Goal: Task Accomplishment & Management: Complete application form

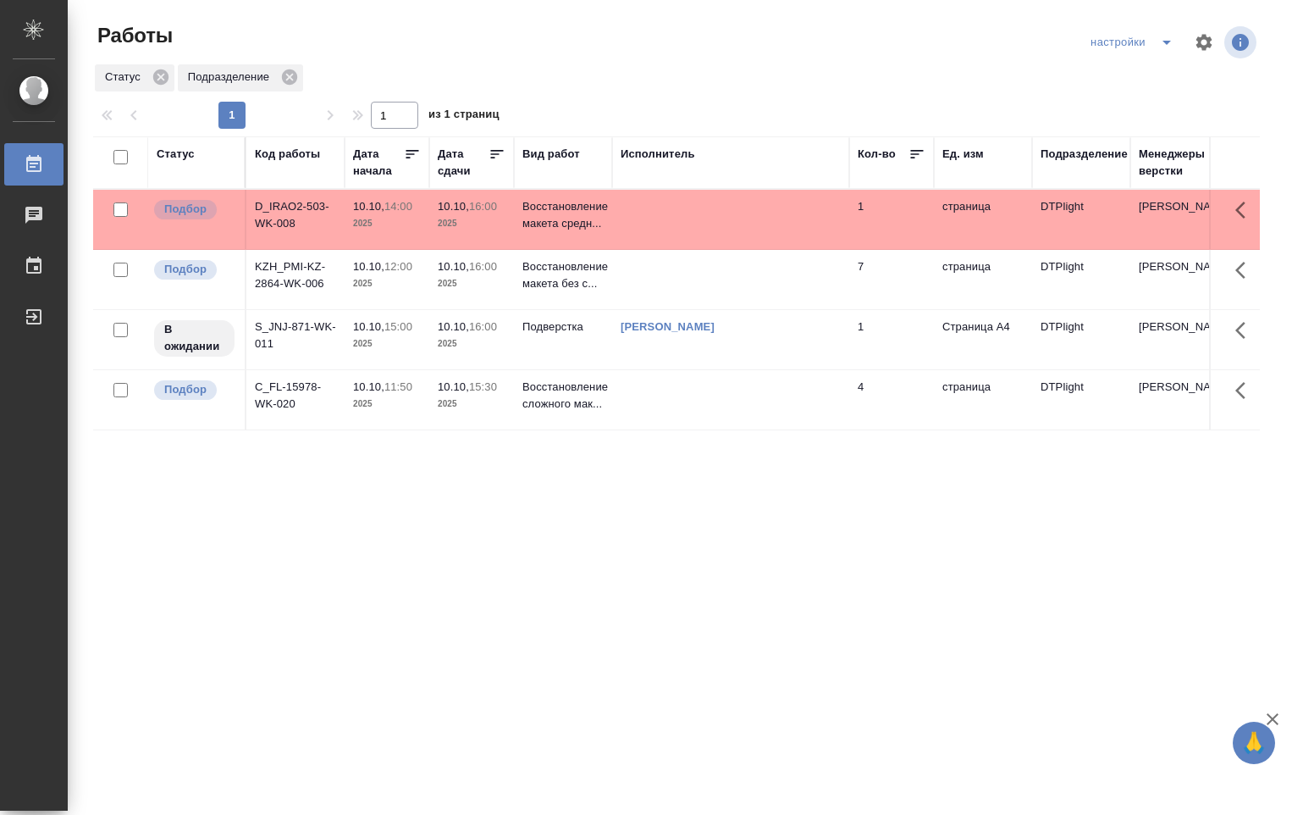
click at [683, 223] on td at bounding box center [730, 219] width 237 height 59
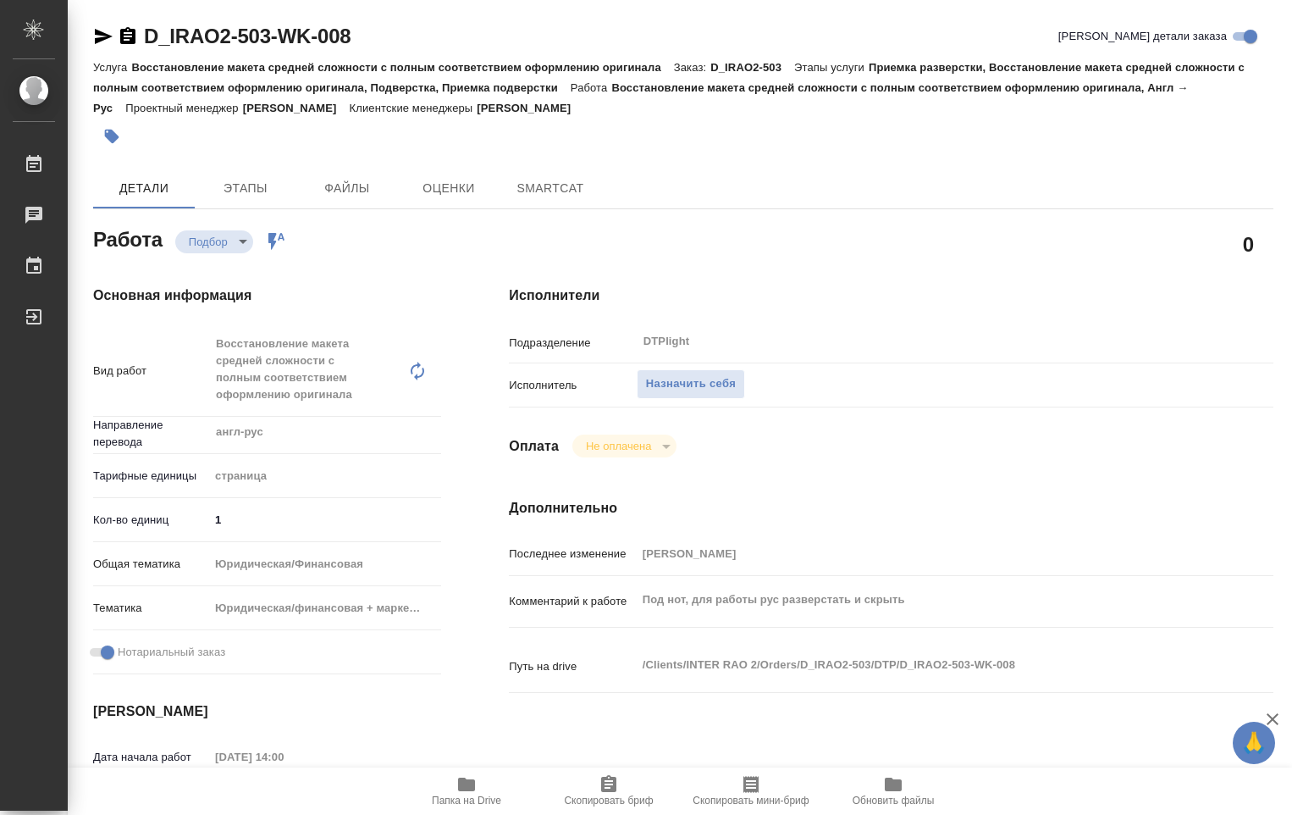
type textarea "x"
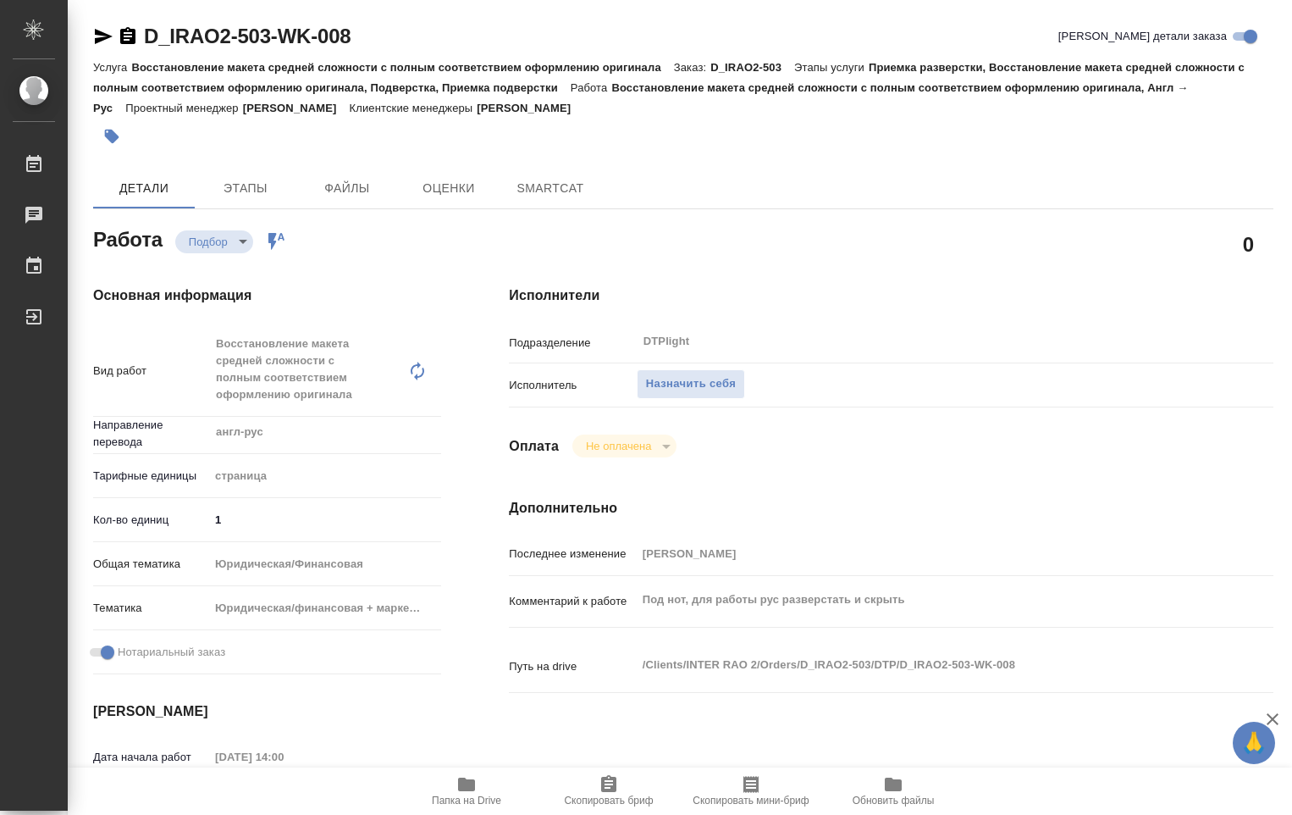
type textarea "x"
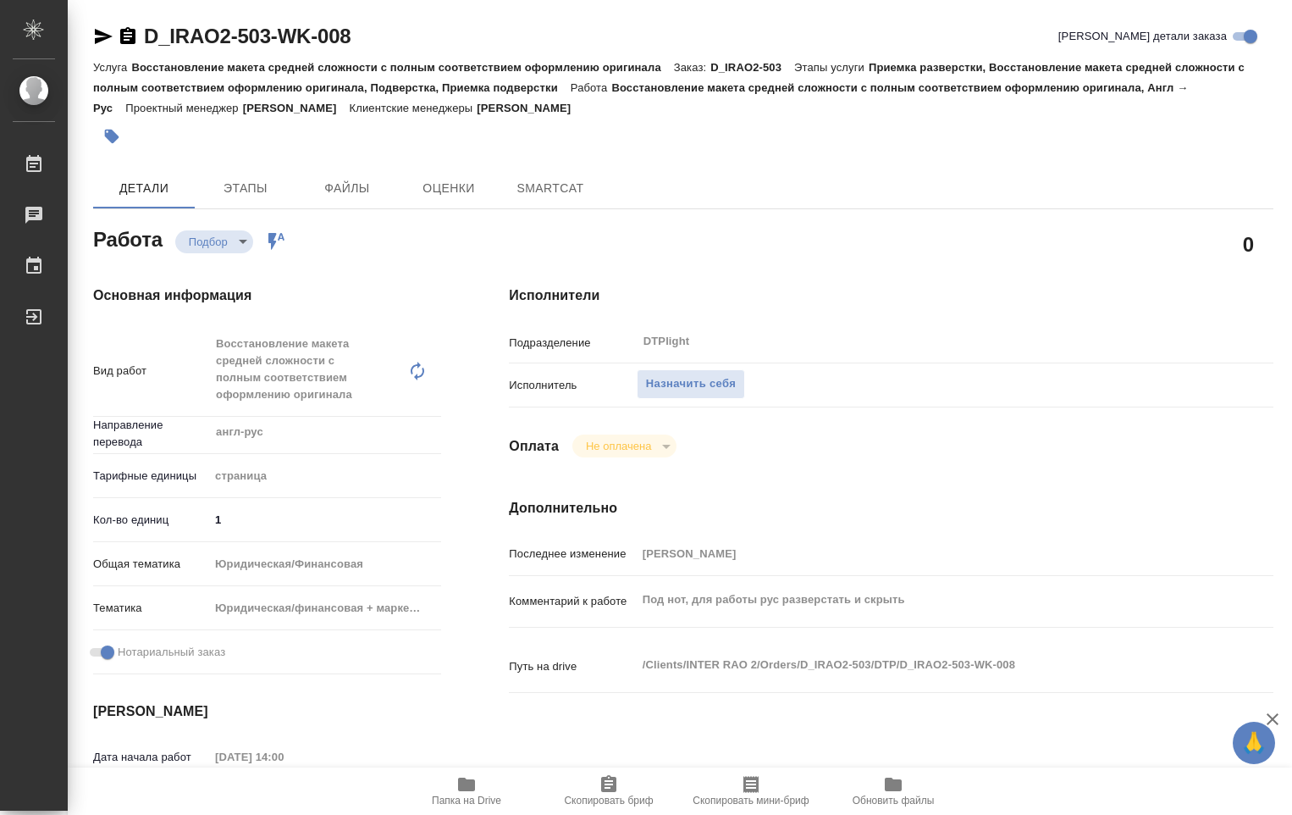
type textarea "x"
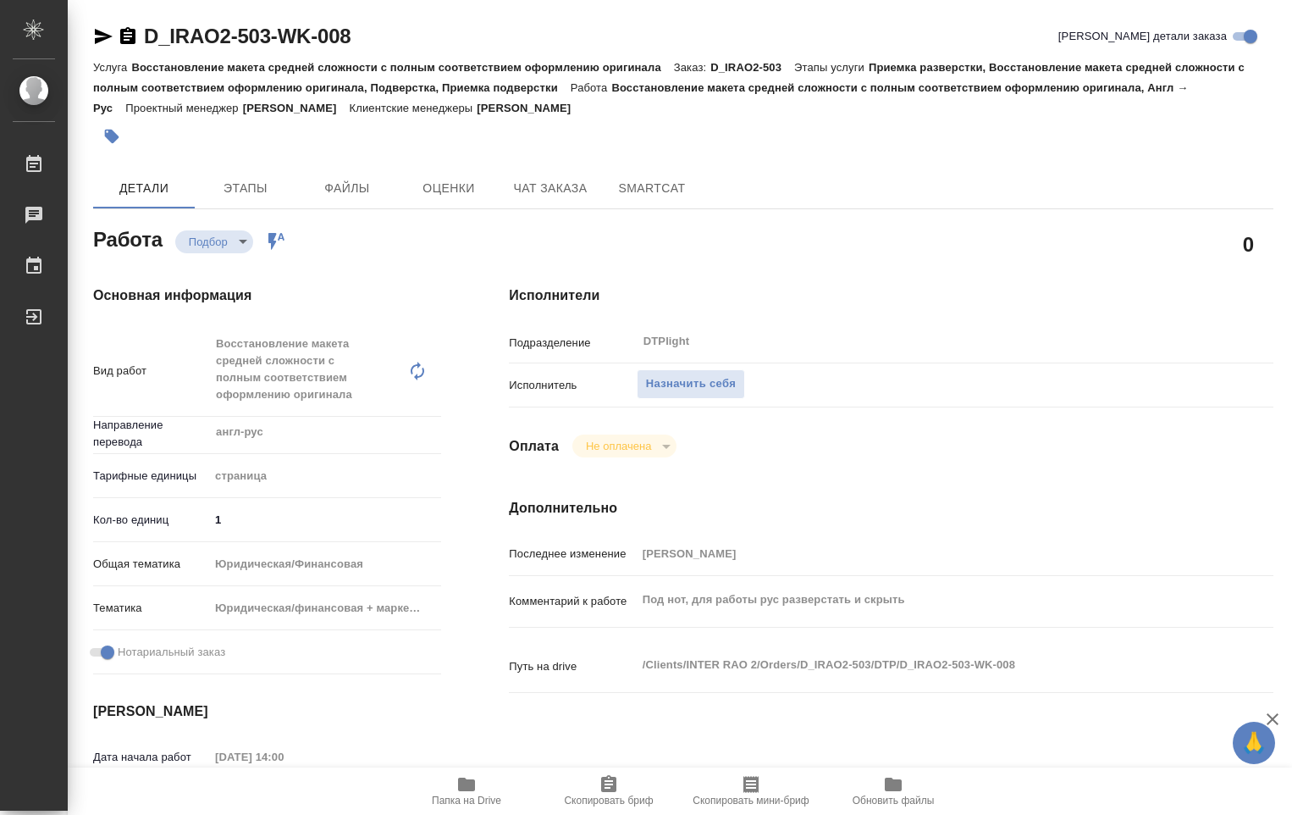
type textarea "x"
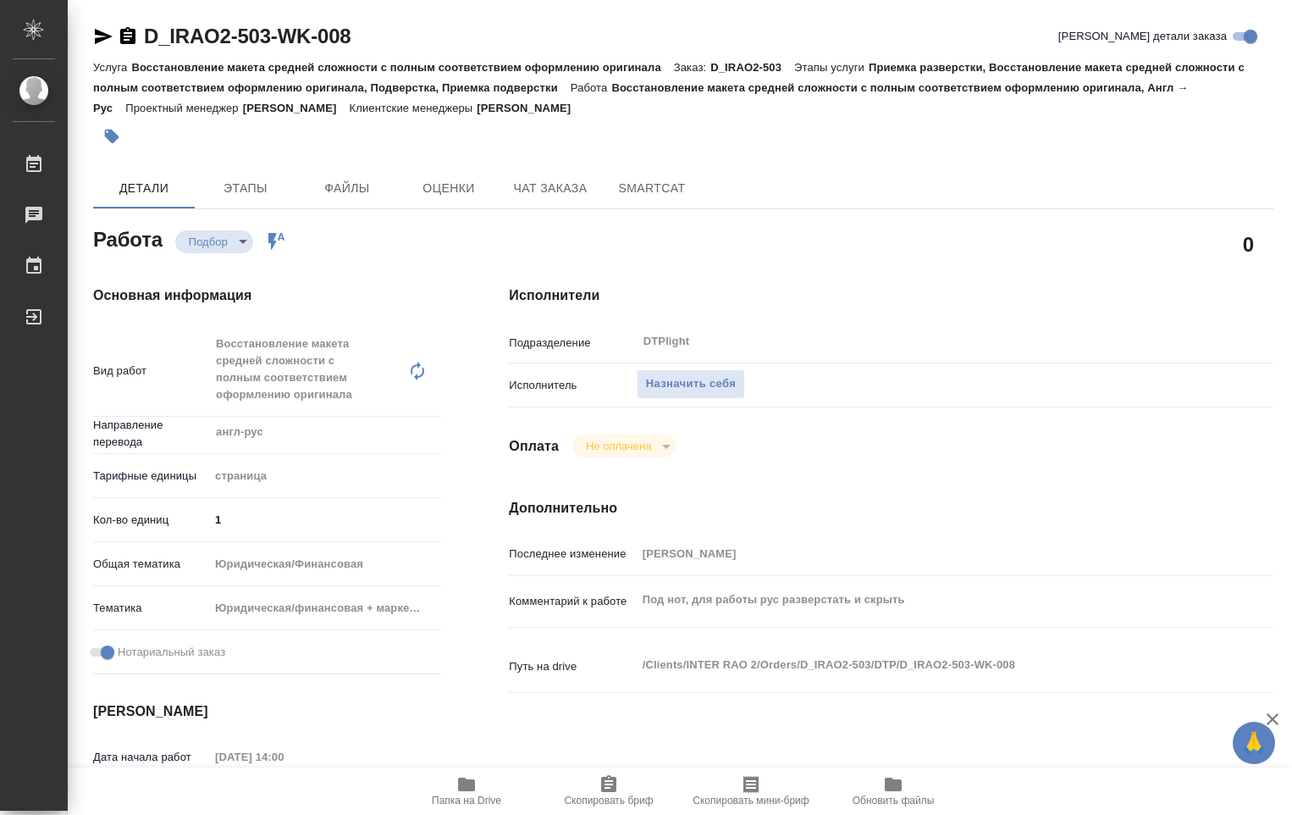
type textarea "x"
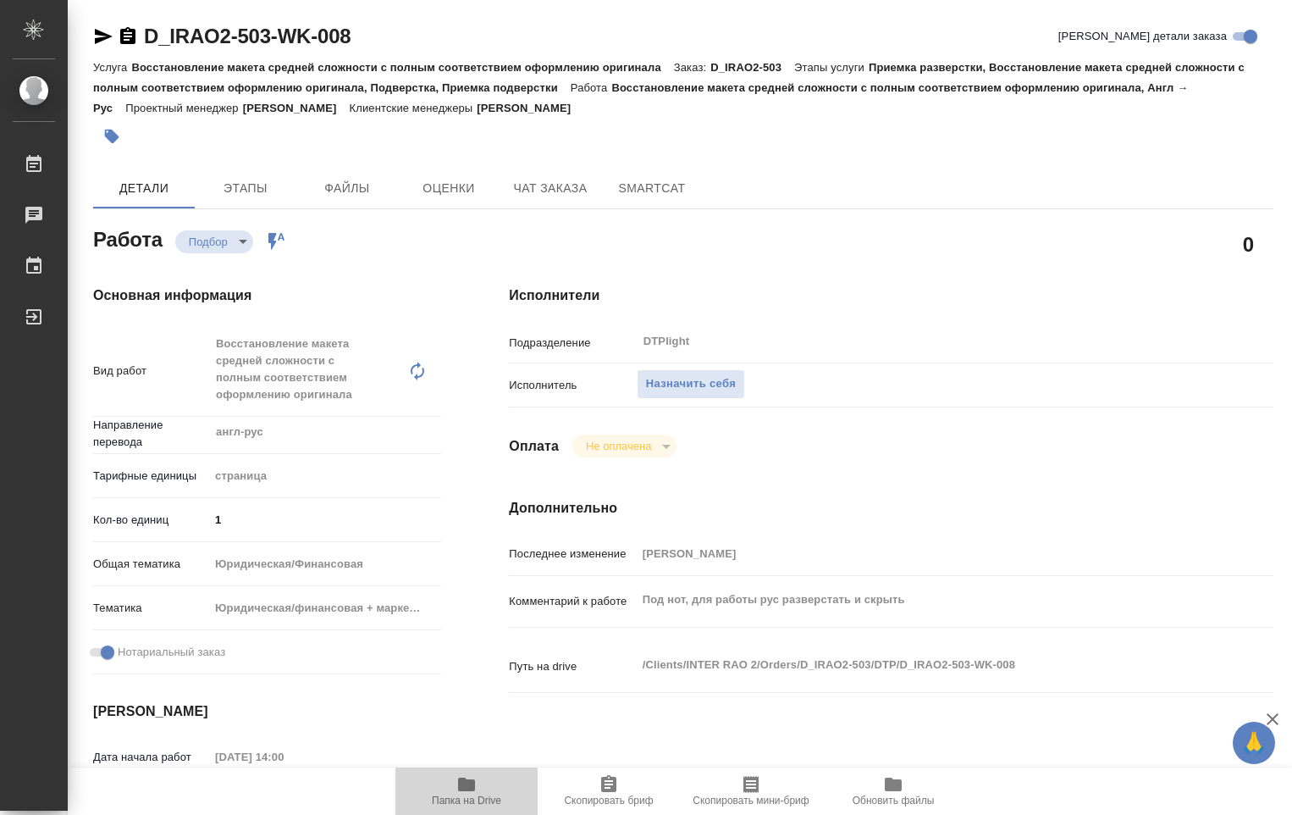
click at [462, 784] on icon "button" at bounding box center [466, 784] width 17 height 14
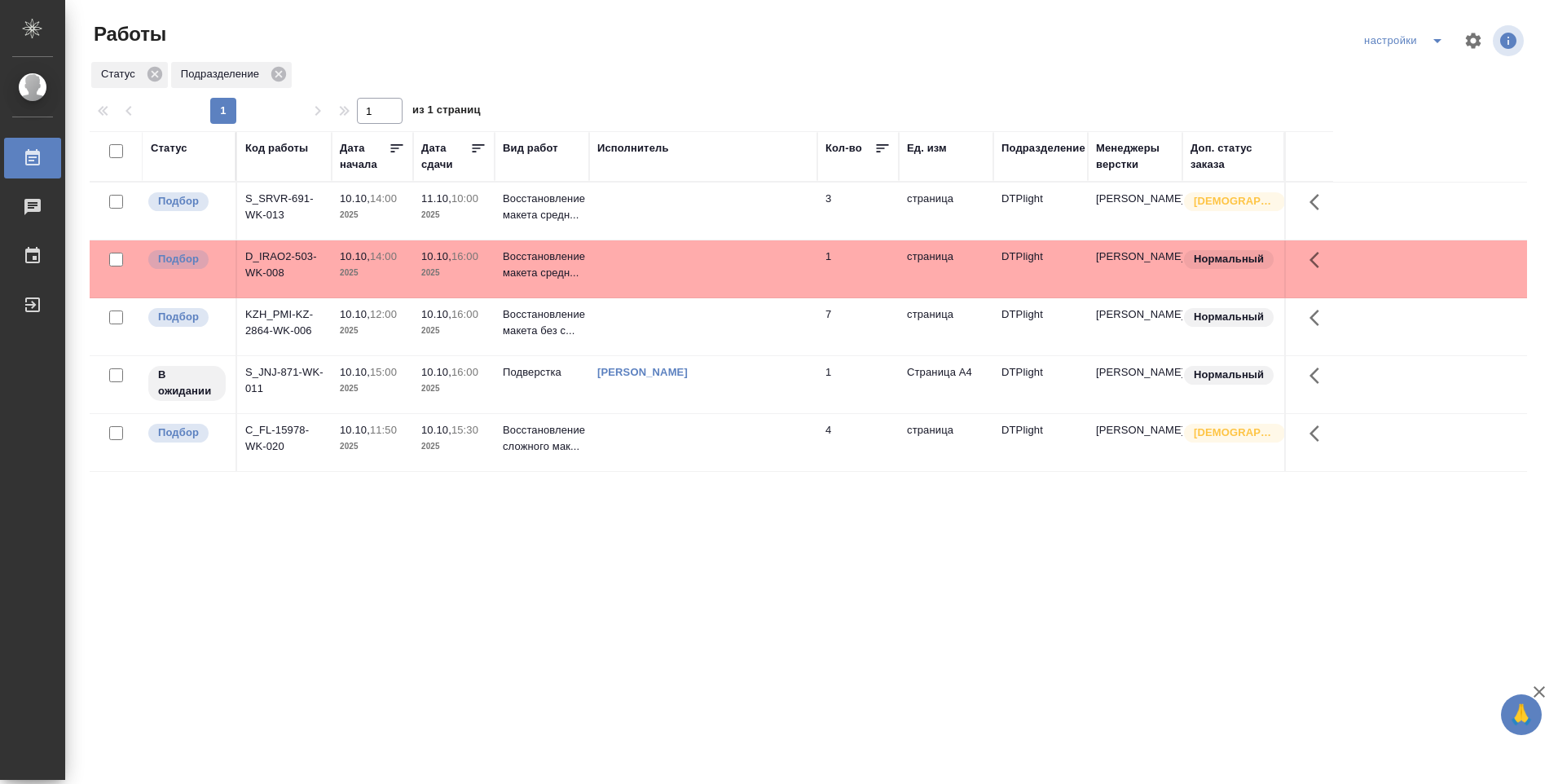
click at [654, 218] on td at bounding box center [702, 211] width 228 height 57
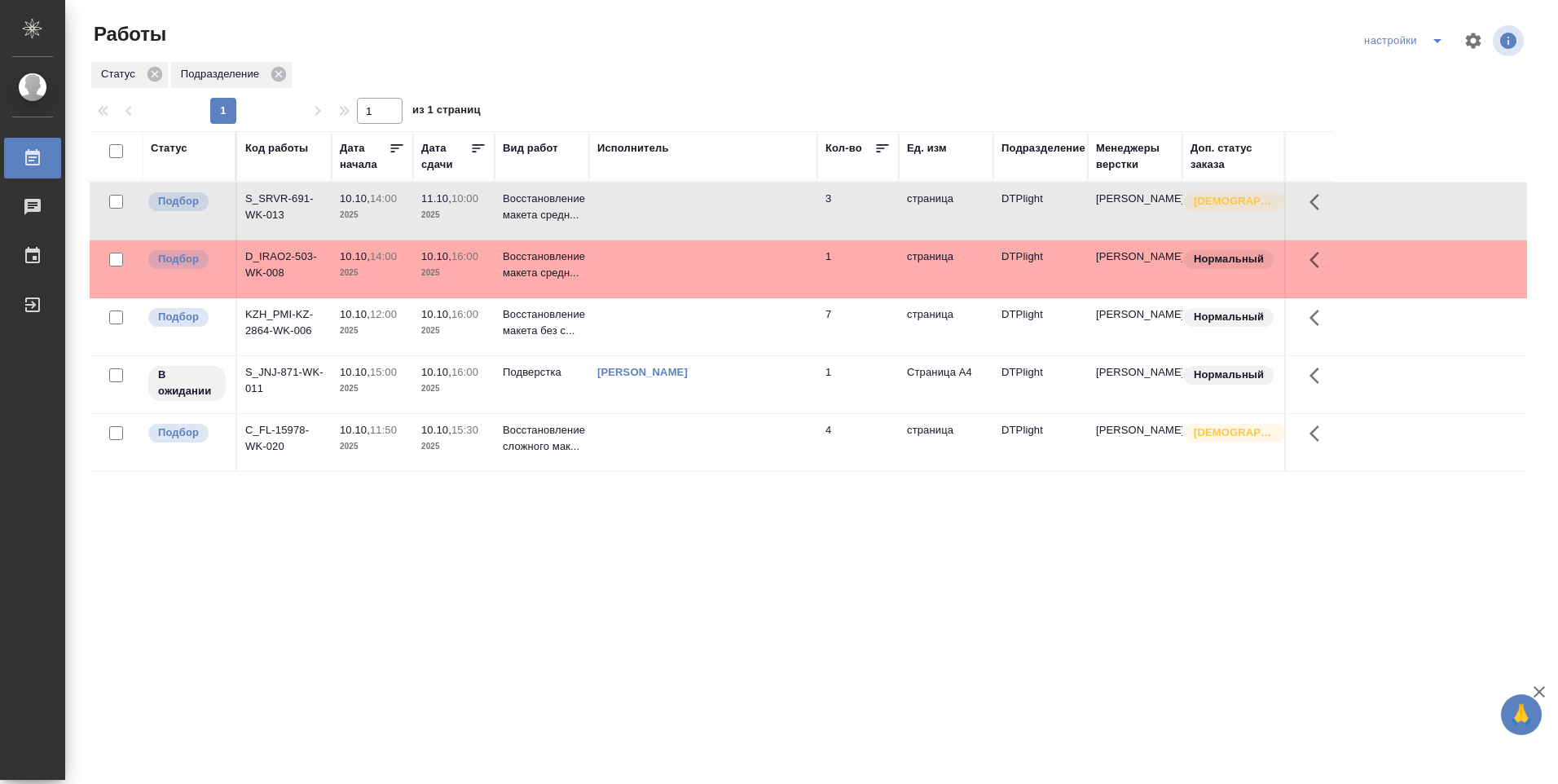
click at [654, 218] on td at bounding box center [702, 211] width 228 height 57
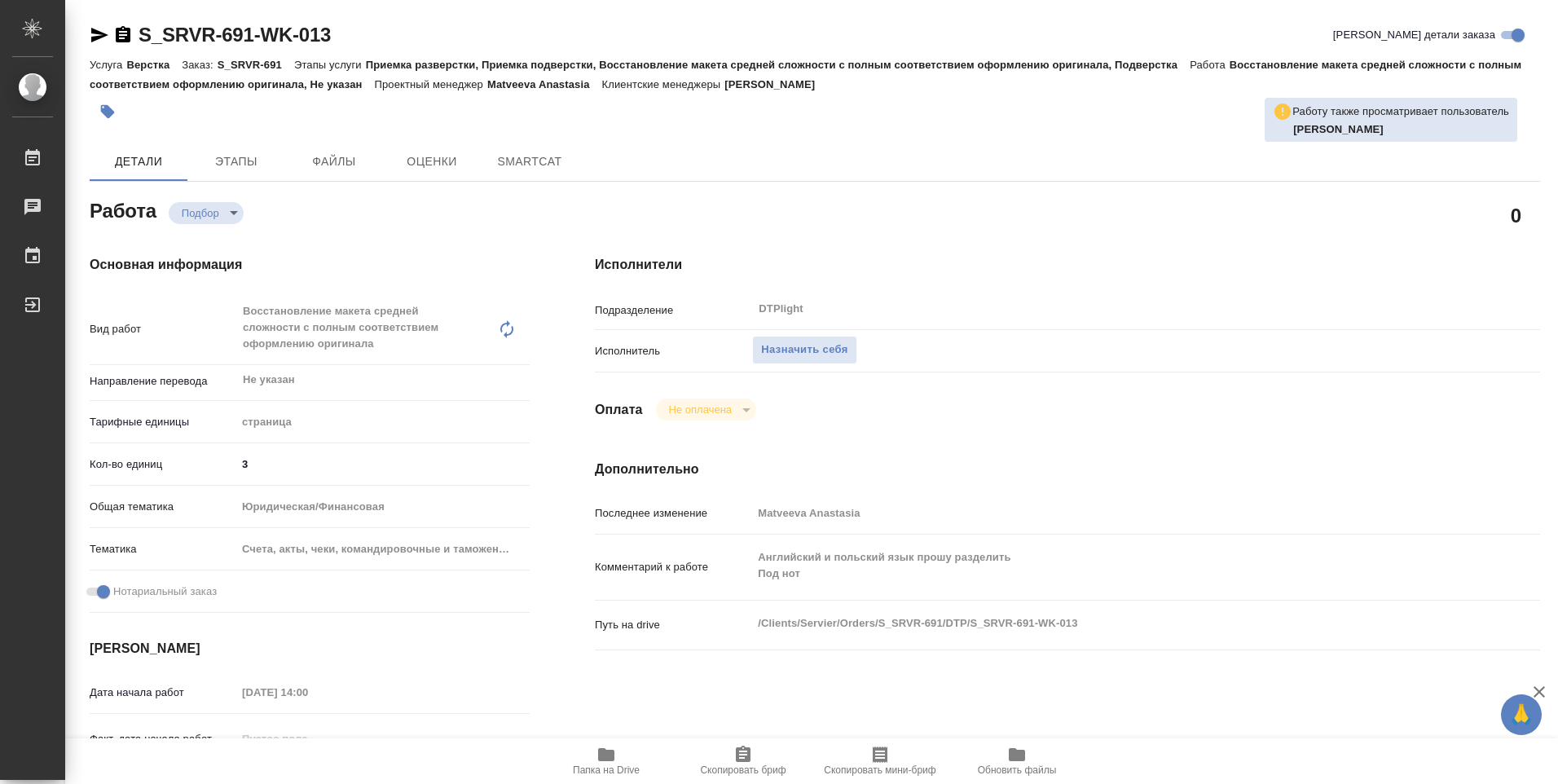
type textarea "x"
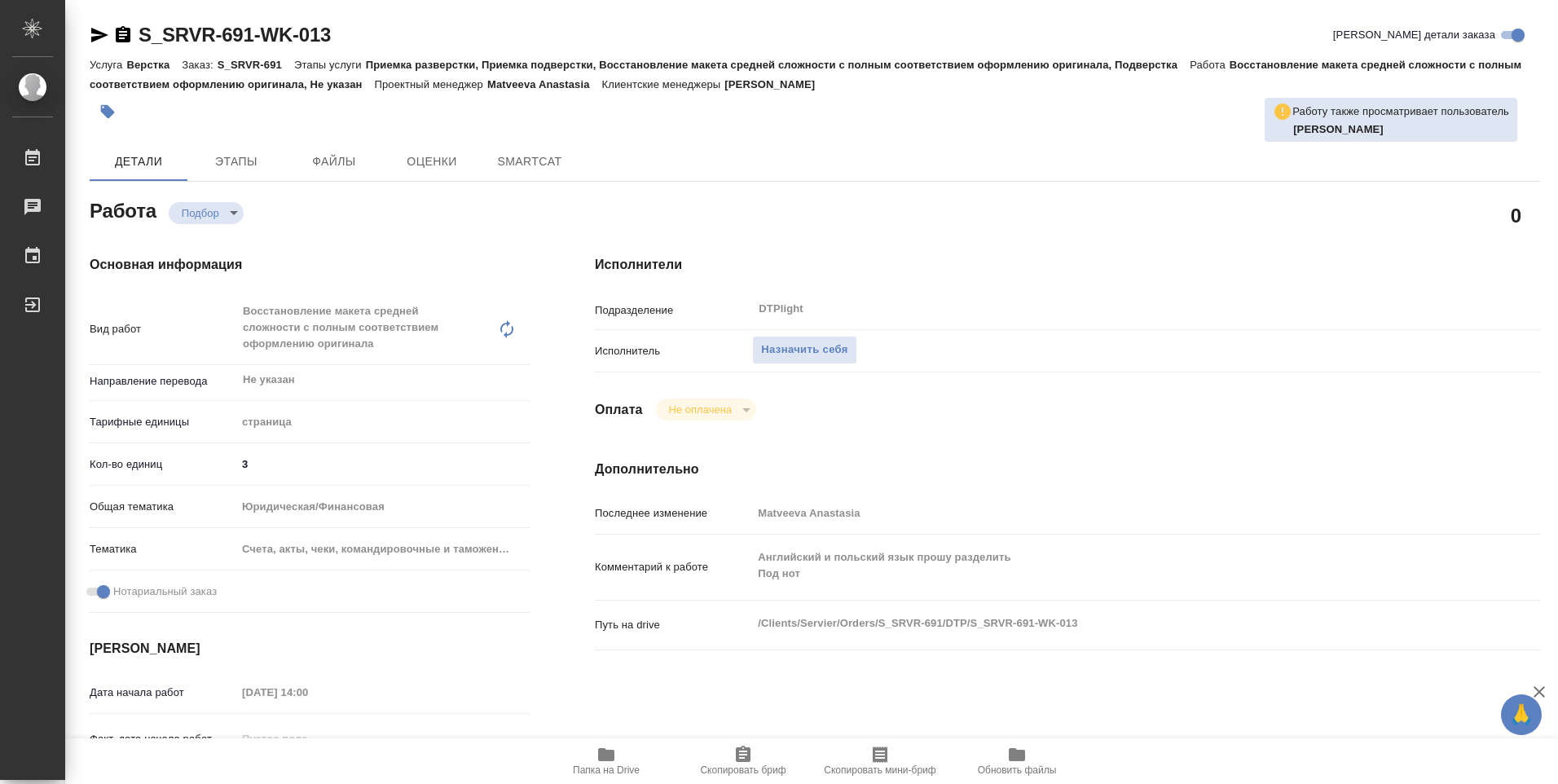
type textarea "x"
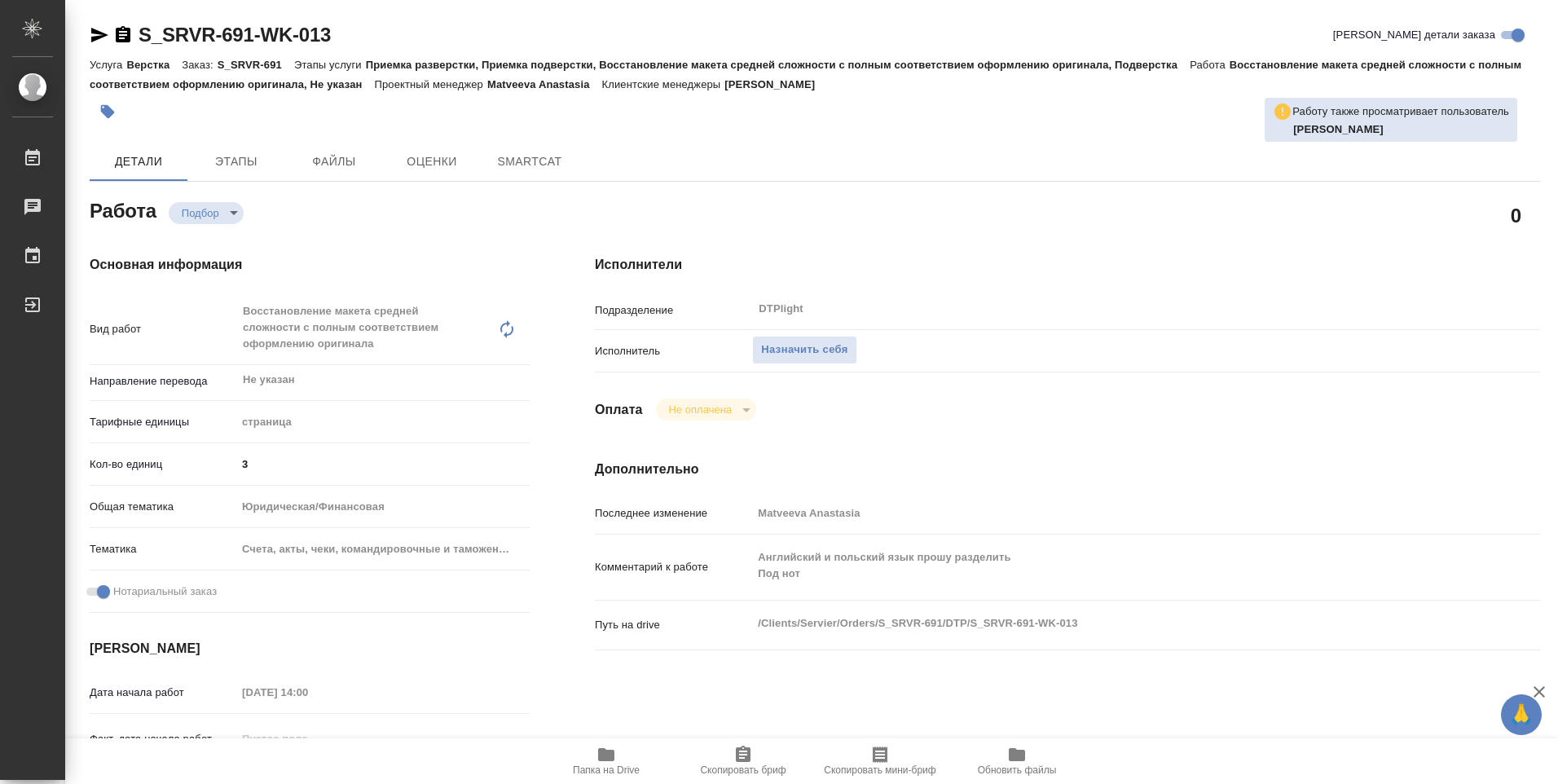
type textarea "x"
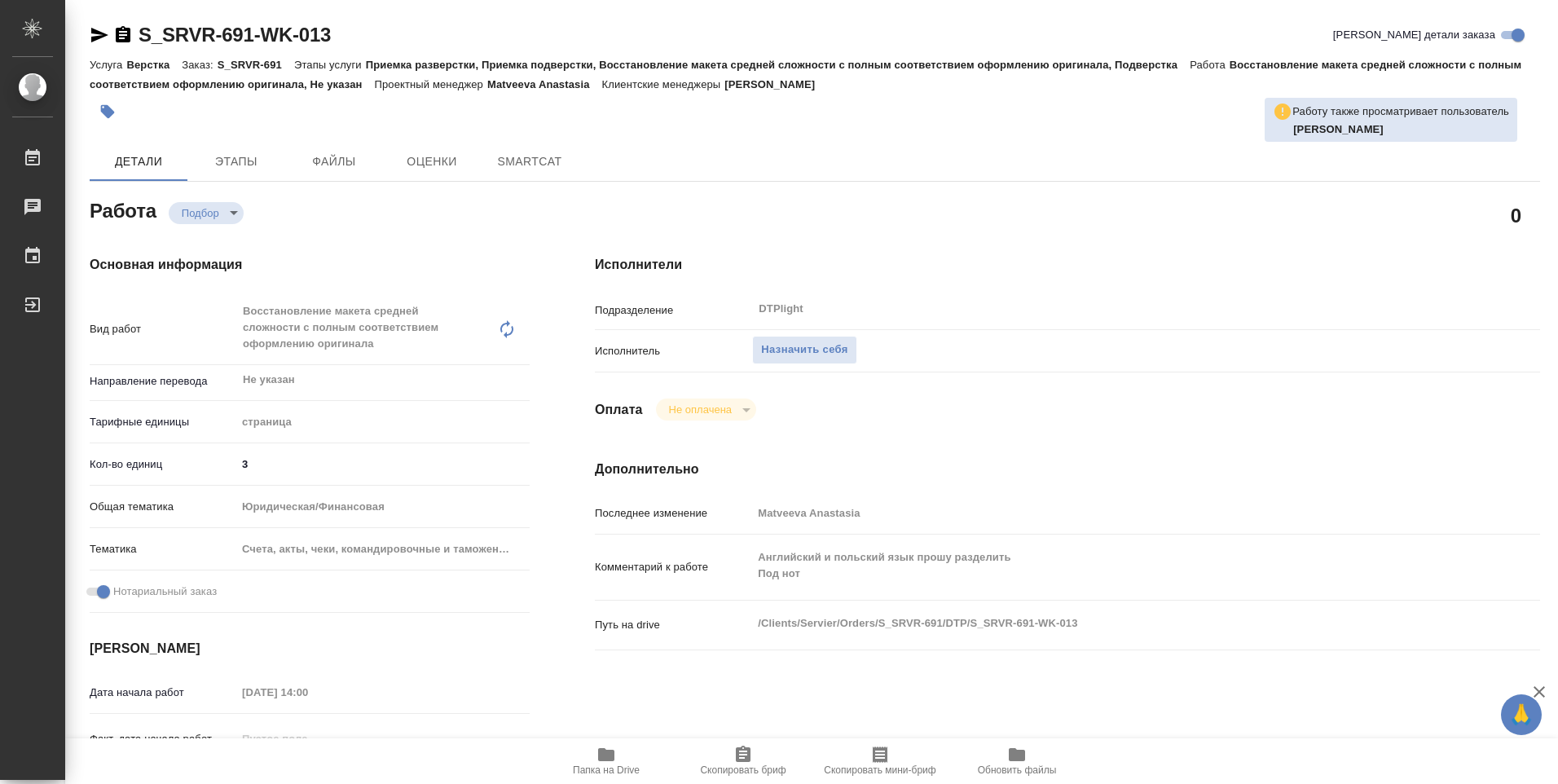
type textarea "x"
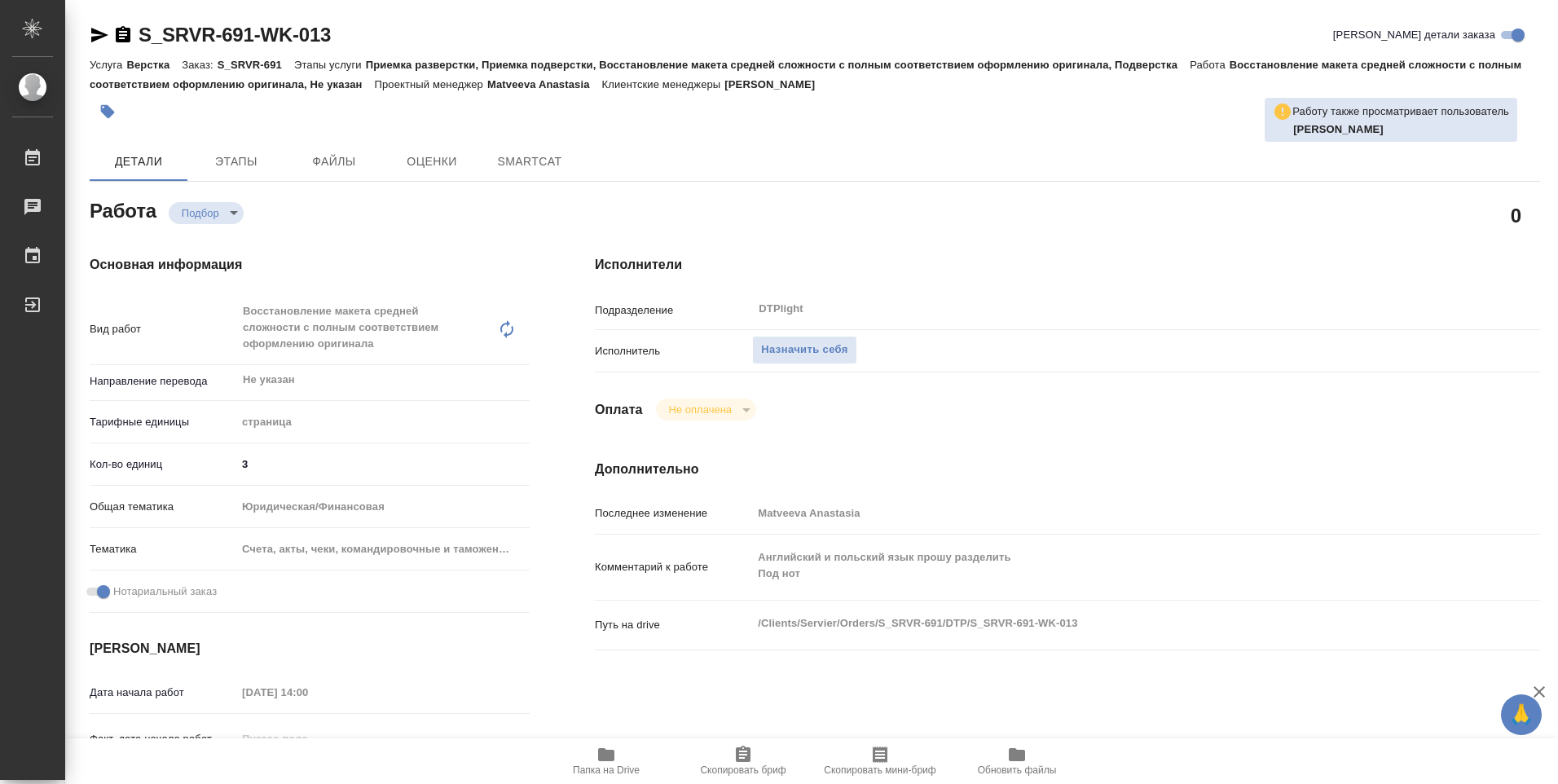
type textarea "x"
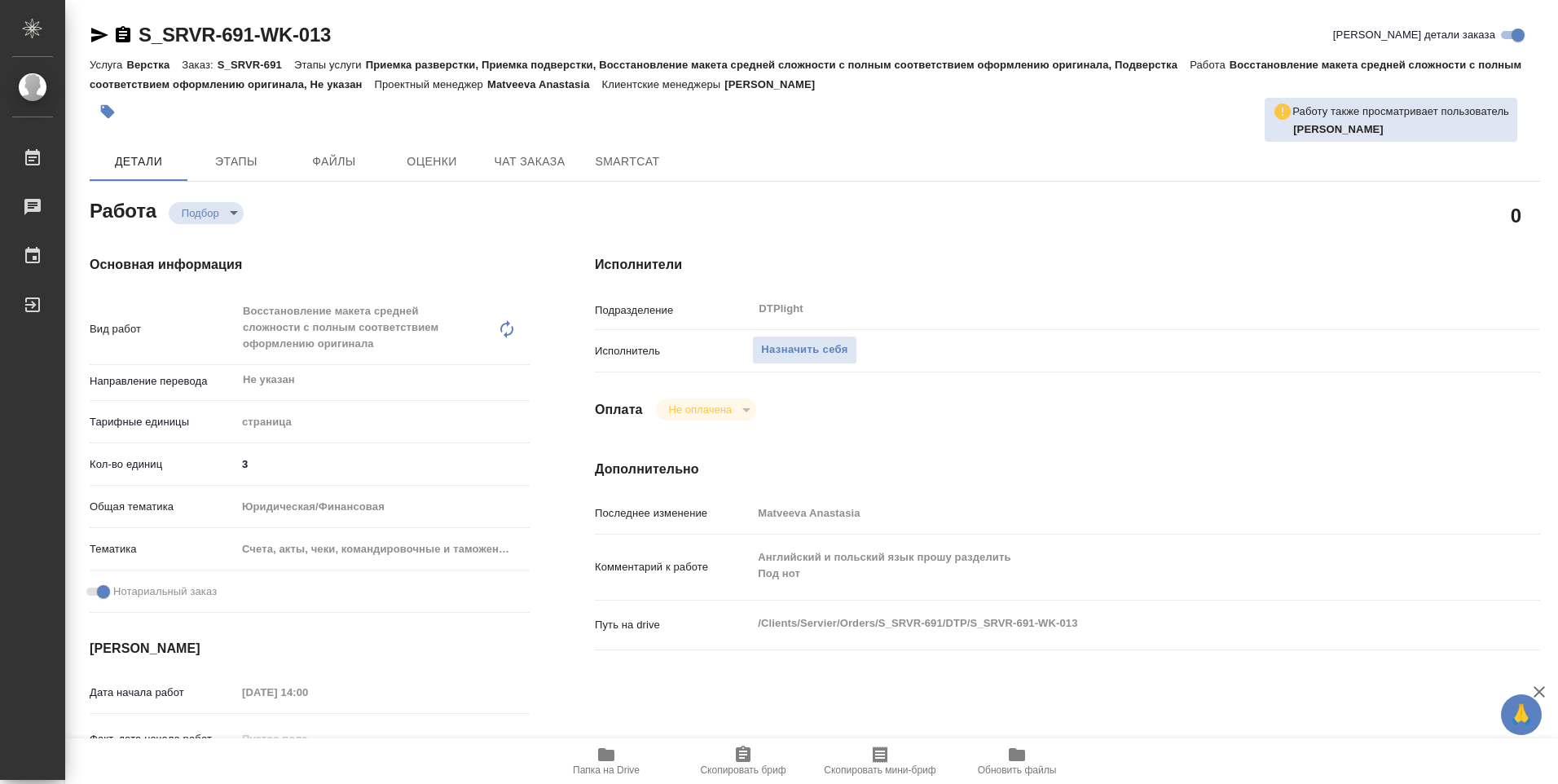
type textarea "x"
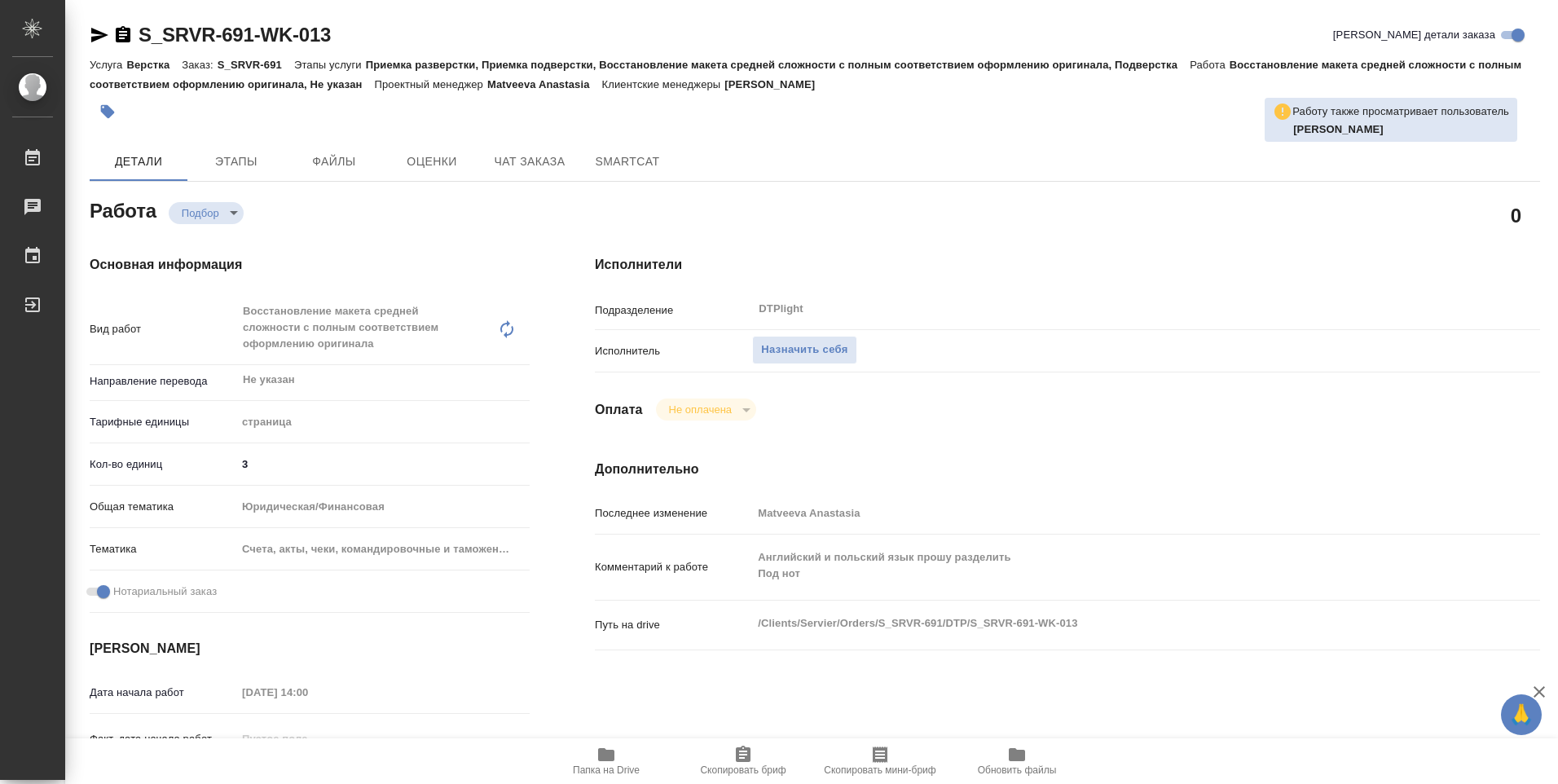
click at [610, 767] on span "Папка на Drive" at bounding box center [605, 770] width 66 height 12
type textarea "x"
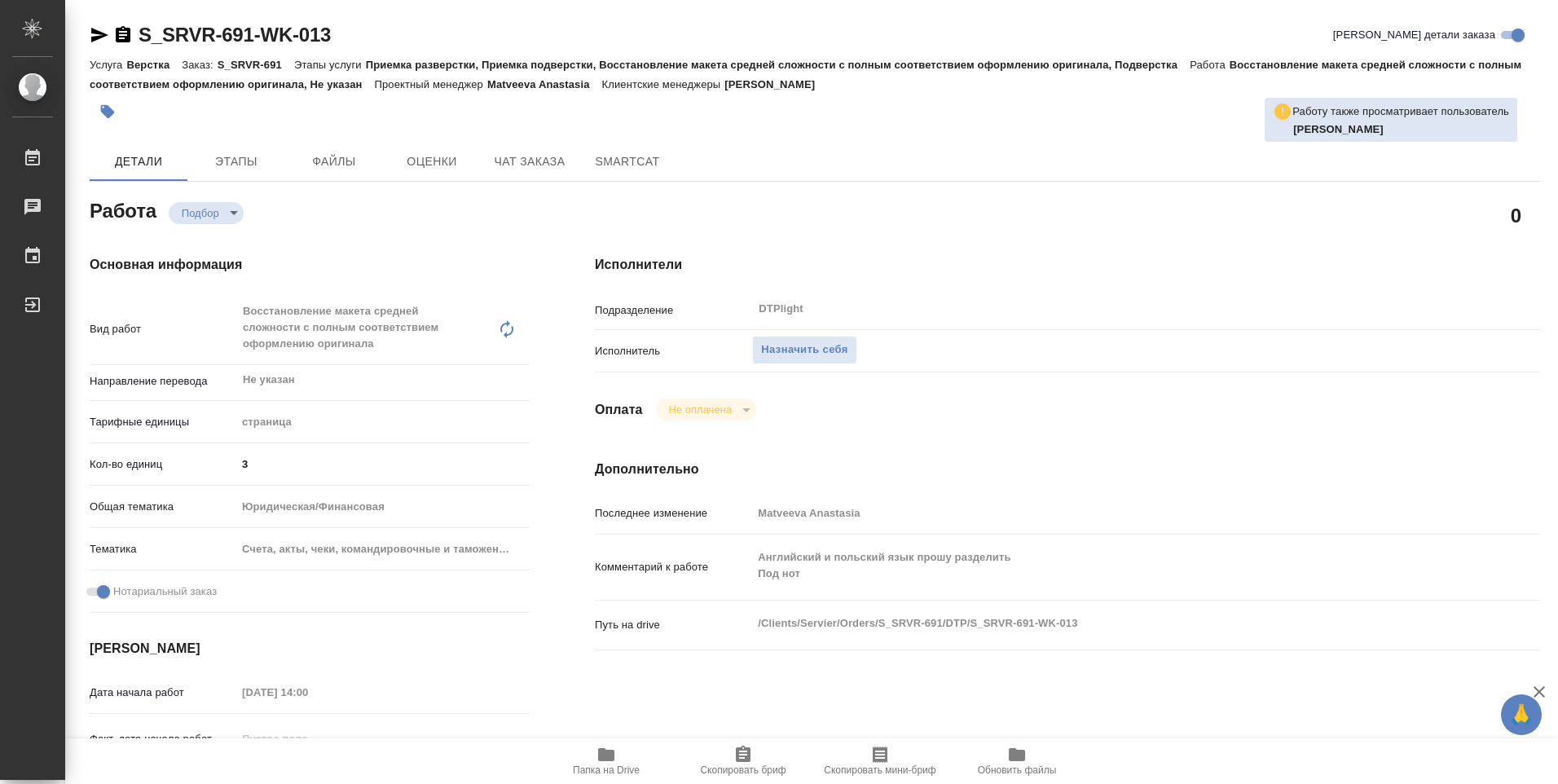
type textarea "x"
